Goal: Information Seeking & Learning: Learn about a topic

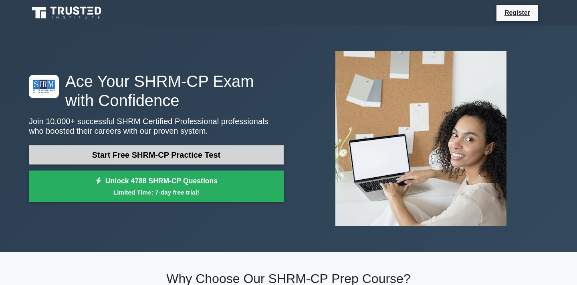
click at [122, 154] on link "Start Free SHRM-CP Practice Test" at bounding box center [156, 154] width 255 height 19
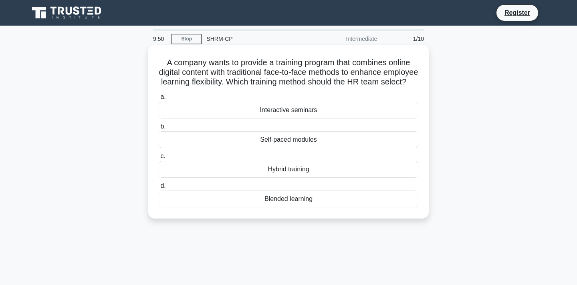
click at [265, 172] on div "Hybrid training" at bounding box center [289, 169] width 260 height 17
click at [159, 159] on input "c. Hybrid training" at bounding box center [159, 156] width 0 height 5
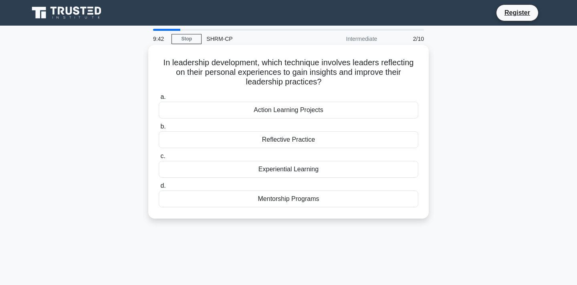
click at [267, 143] on div "Reflective Practice" at bounding box center [289, 139] width 260 height 17
click at [159, 129] on input "b. Reflective Practice" at bounding box center [159, 126] width 0 height 5
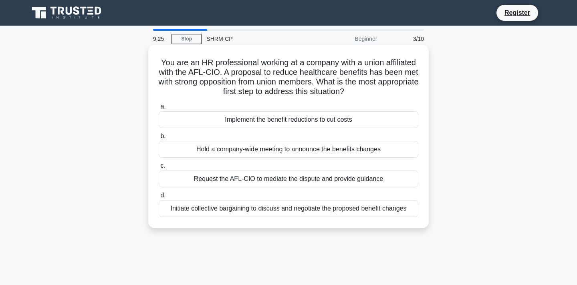
click at [265, 212] on div "Initiate collective bargaining to discuss and negotiate the proposed benefit ch…" at bounding box center [289, 208] width 260 height 17
click at [159, 198] on input "d. Initiate collective bargaining to discuss and negotiate the proposed benefit…" at bounding box center [159, 195] width 0 height 5
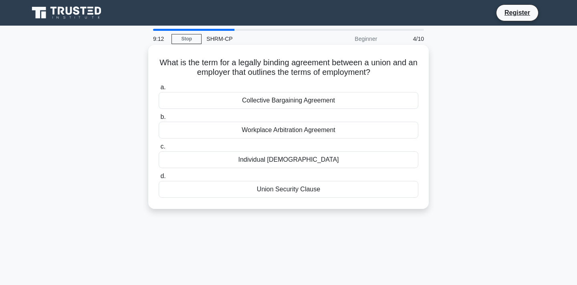
click at [294, 125] on div "Workplace Arbitration Agreement" at bounding box center [289, 130] width 260 height 17
click at [159, 120] on input "b. Workplace Arbitration Agreement" at bounding box center [159, 117] width 0 height 5
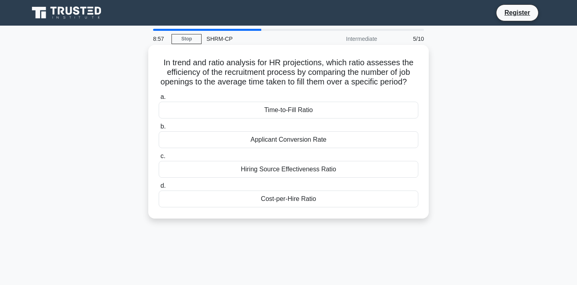
click at [276, 111] on div "Time-to-Fill Ratio" at bounding box center [289, 110] width 260 height 17
click at [159, 100] on input "a. Time-to-Fill Ratio" at bounding box center [159, 97] width 0 height 5
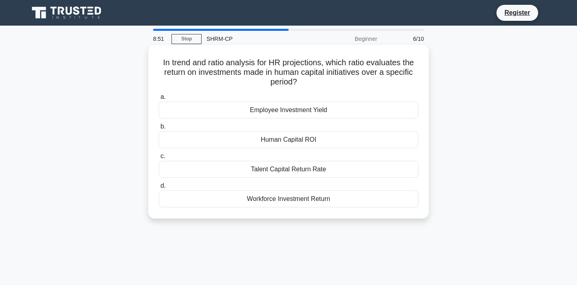
click at [279, 139] on div "Human Capital ROI" at bounding box center [289, 139] width 260 height 17
click at [159, 129] on input "b. Human Capital ROI" at bounding box center [159, 126] width 0 height 5
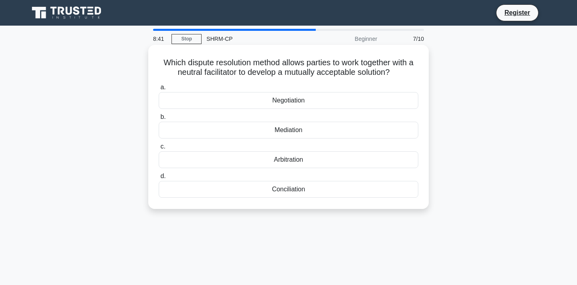
click at [297, 130] on div "Mediation" at bounding box center [289, 130] width 260 height 17
click at [159, 120] on input "b. Mediation" at bounding box center [159, 117] width 0 height 5
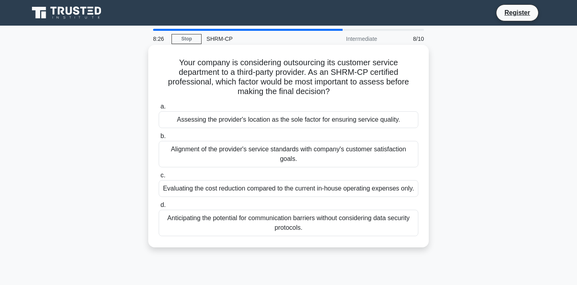
click at [269, 147] on div "Alignment of the provider's service standards with company's customer satisfact…" at bounding box center [289, 154] width 260 height 26
click at [159, 139] on input "b. Alignment of the provider's service standards with company's customer satisf…" at bounding box center [159, 136] width 0 height 5
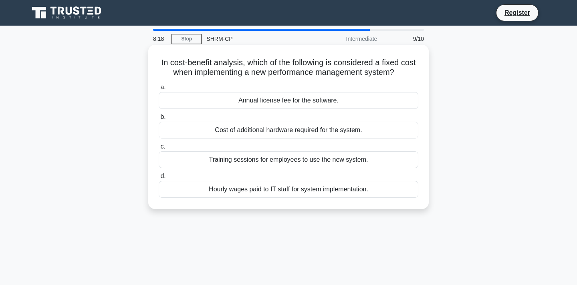
click at [250, 101] on div "Annual license fee for the software." at bounding box center [289, 100] width 260 height 17
click at [159, 90] on input "a. Annual license fee for the software." at bounding box center [159, 87] width 0 height 5
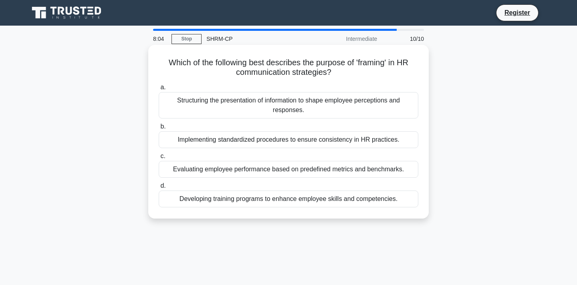
click at [243, 107] on div "Structuring the presentation of information to shape employee perceptions and r…" at bounding box center [289, 105] width 260 height 26
click at [159, 90] on input "a. Structuring the presentation of information to shape employee perceptions an…" at bounding box center [159, 87] width 0 height 5
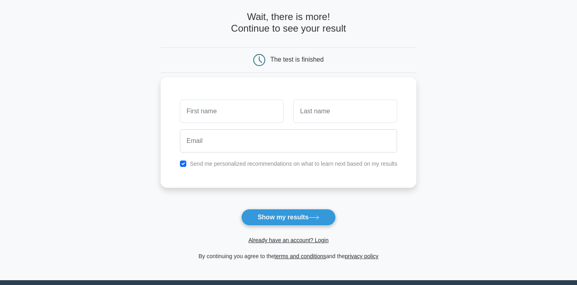
scroll to position [38, 0]
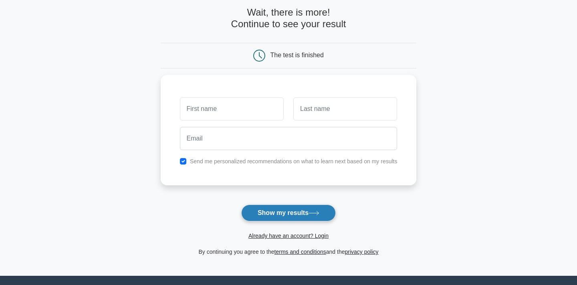
click at [293, 215] on button "Show my results" at bounding box center [288, 213] width 95 height 17
